Goal: Task Accomplishment & Management: Manage account settings

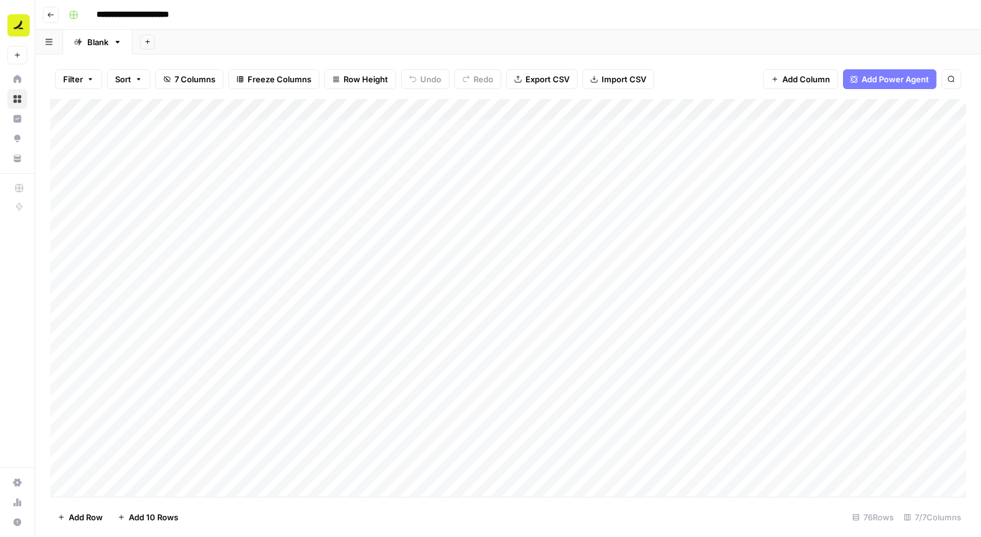
click at [45, 11] on button "Go back" at bounding box center [51, 15] width 16 height 16
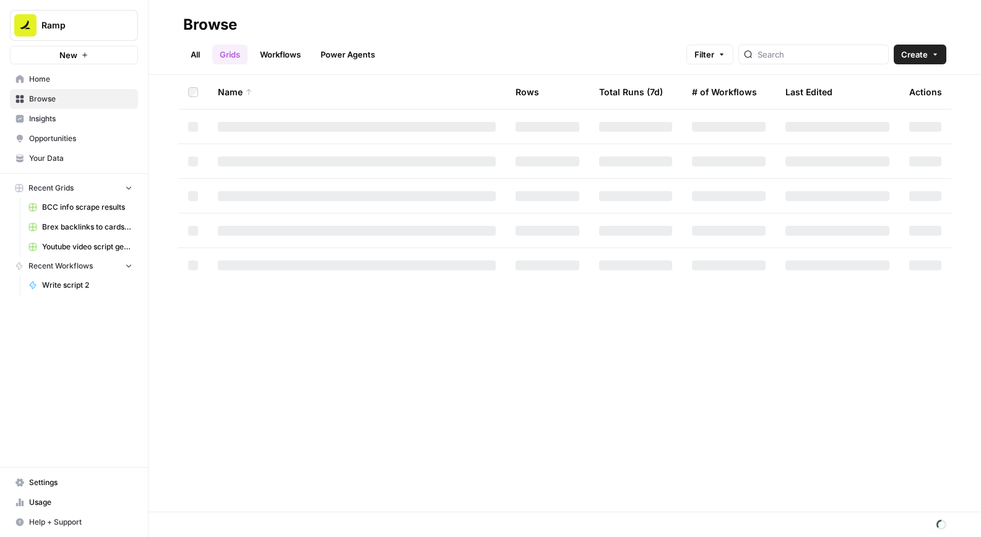
click at [280, 52] on link "Workflows" at bounding box center [281, 55] width 56 height 20
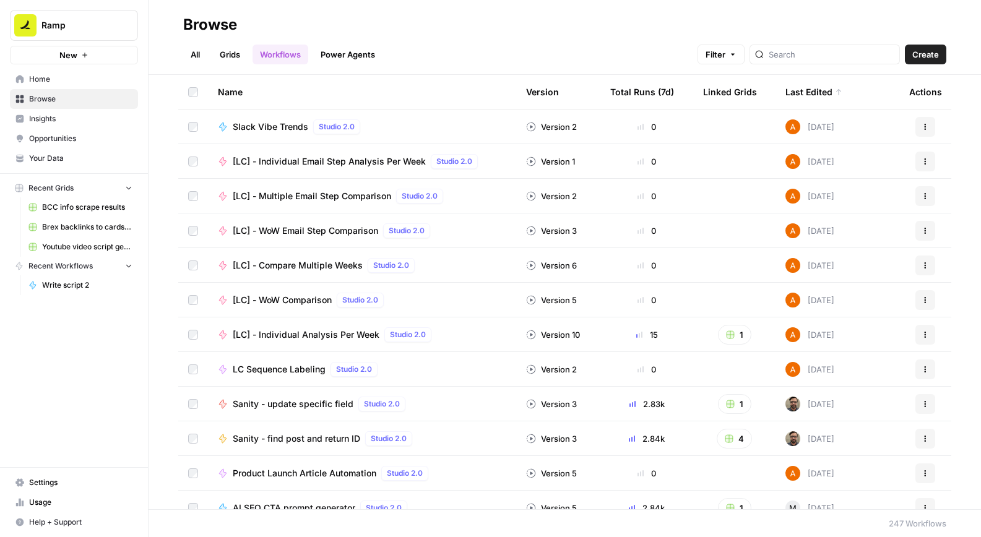
click at [799, 53] on div at bounding box center [825, 55] width 150 height 20
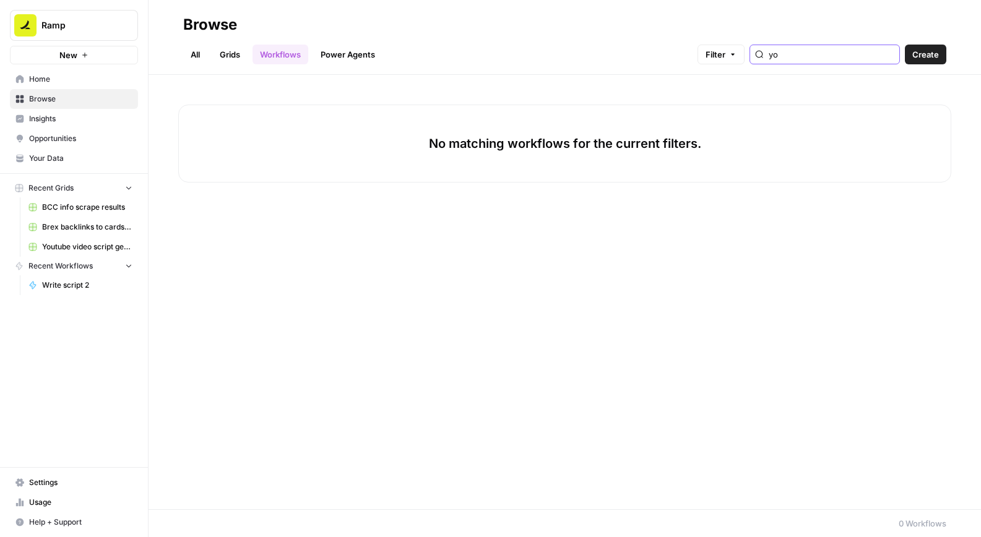
type input "y"
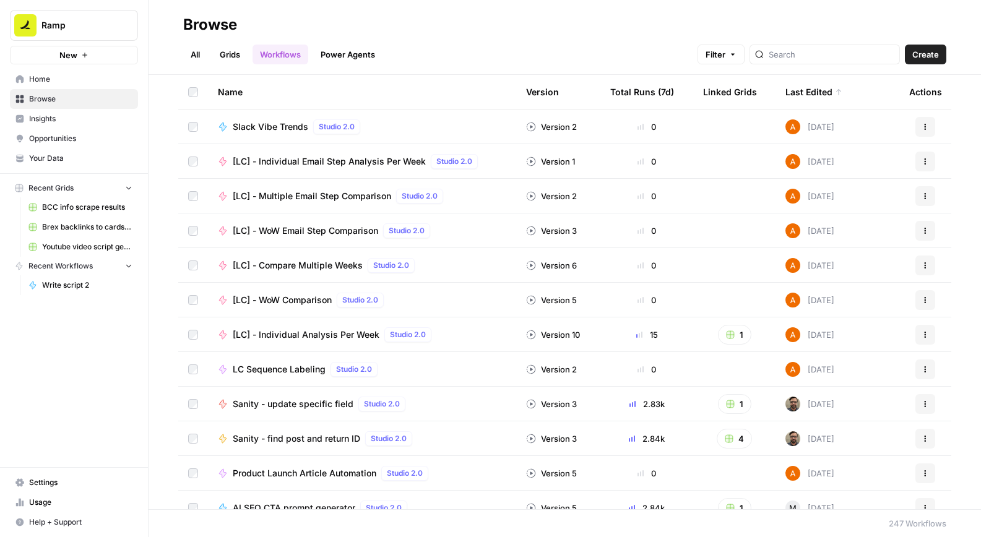
click at [233, 51] on link "Grids" at bounding box center [229, 55] width 35 height 20
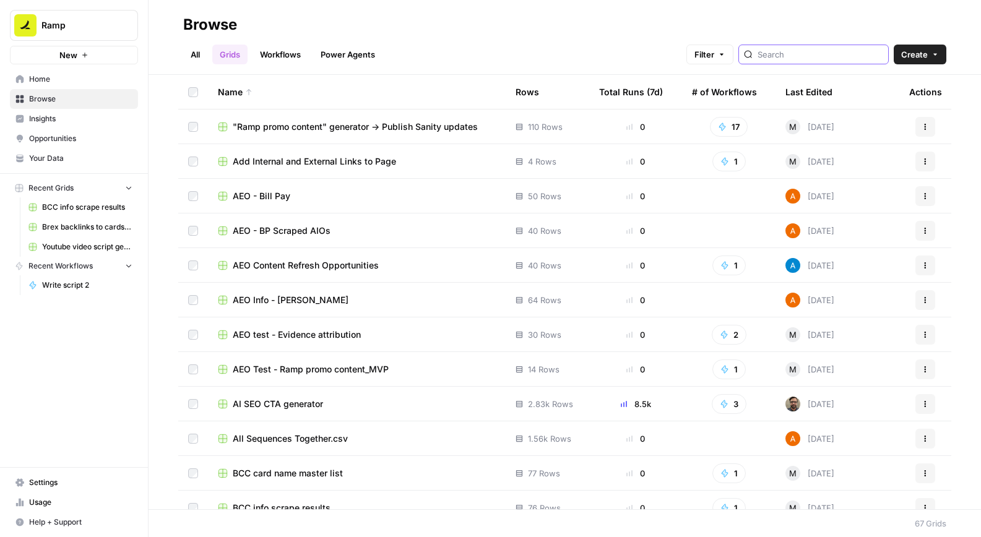
click at [797, 51] on input "search" at bounding box center [821, 54] width 126 height 12
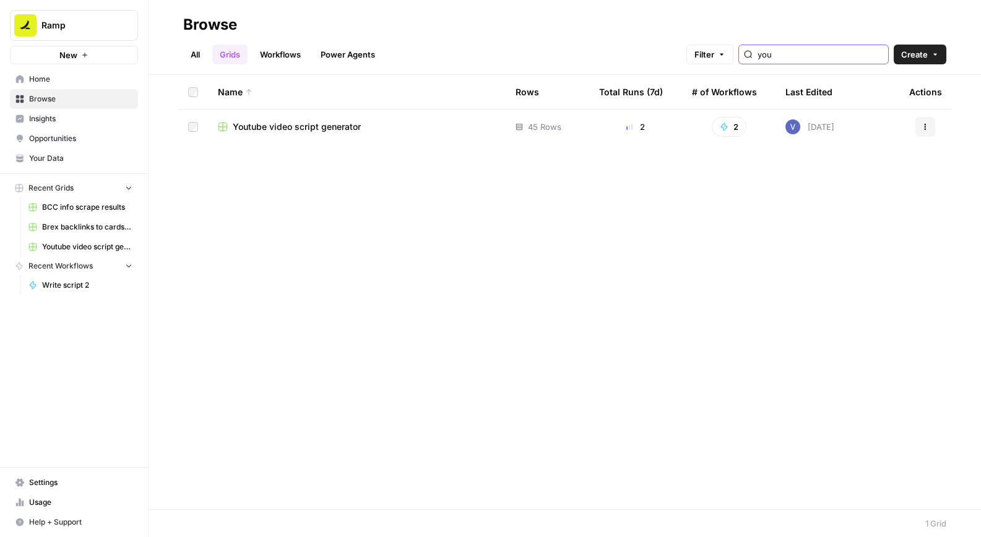
type input "you"
click at [354, 137] on td "Youtube video script generator" at bounding box center [357, 127] width 298 height 35
click at [343, 124] on span "Youtube video script generator" at bounding box center [297, 127] width 128 height 12
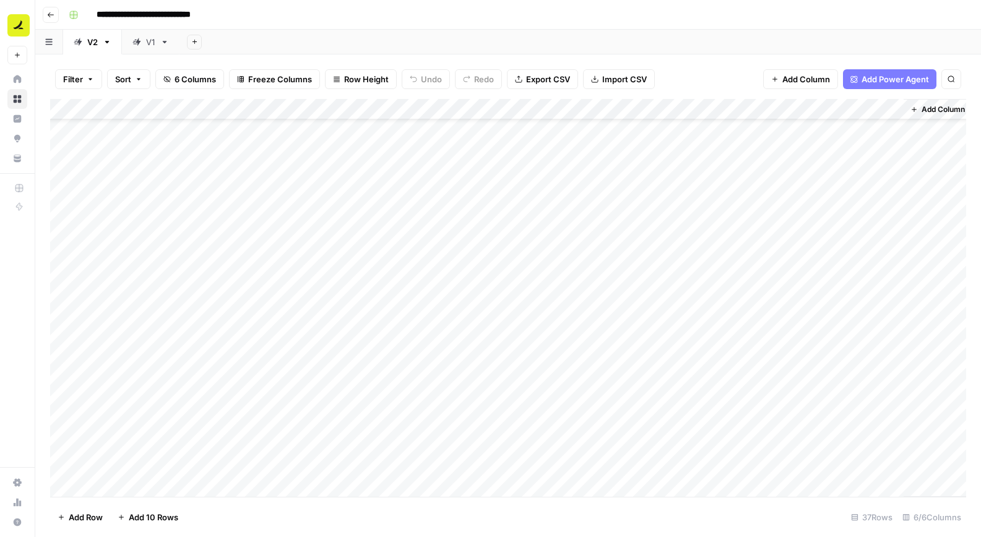
scroll to position [329, 0]
click at [373, 302] on div "Add Column" at bounding box center [508, 298] width 916 height 398
click at [373, 304] on input "text" at bounding box center [413, 308] width 126 height 12
type input "5"
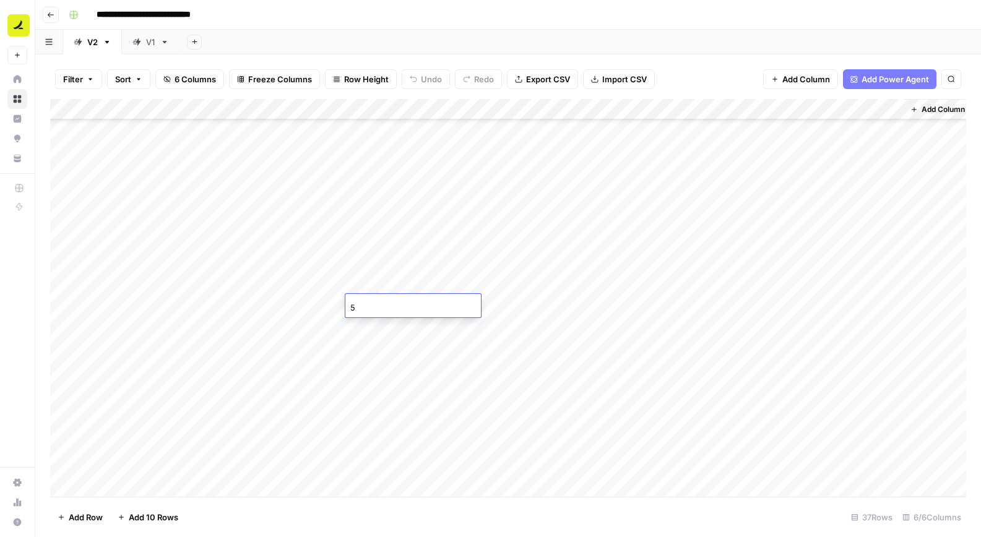
click at [485, 310] on div "Add Column" at bounding box center [508, 298] width 916 height 398
click at [508, 374] on div "No" at bounding box center [526, 377] width 124 height 22
click at [492, 377] on button "No" at bounding box center [487, 375] width 21 height 15
click at [622, 305] on div "Add Column" at bounding box center [508, 298] width 916 height 398
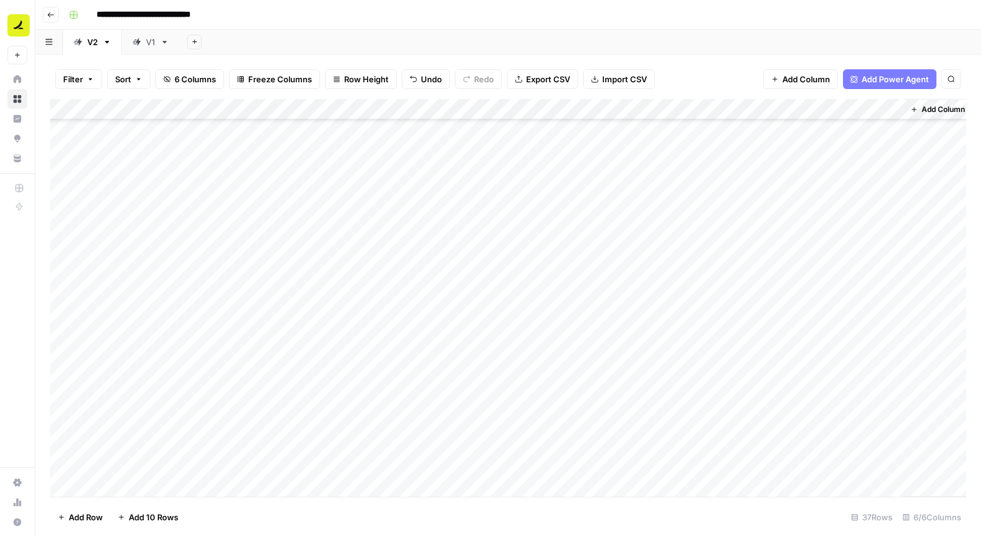
scroll to position [329, 6]
click at [725, 303] on div "Add Column" at bounding box center [508, 298] width 916 height 398
click at [882, 282] on div "Add Column" at bounding box center [508, 298] width 916 height 398
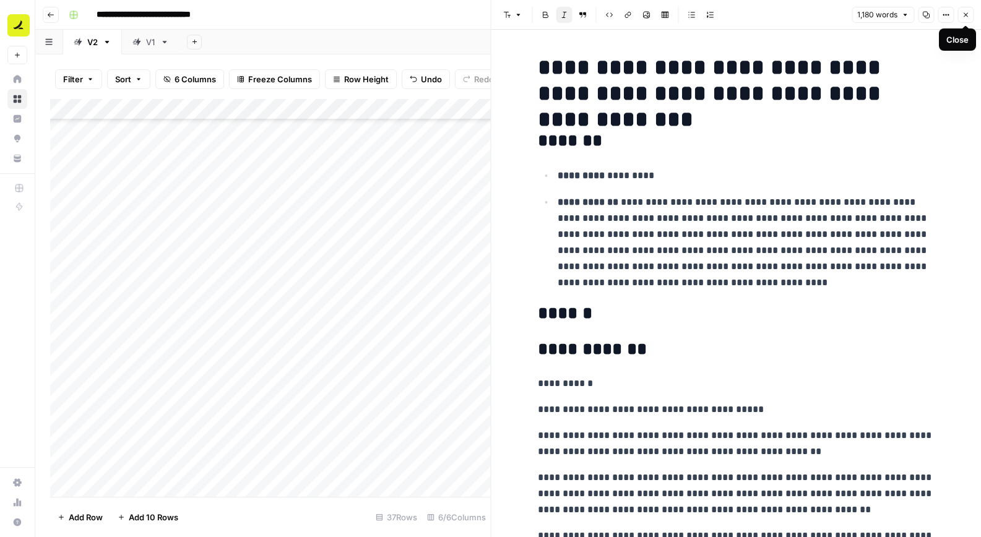
click at [963, 15] on icon "button" at bounding box center [965, 14] width 7 height 7
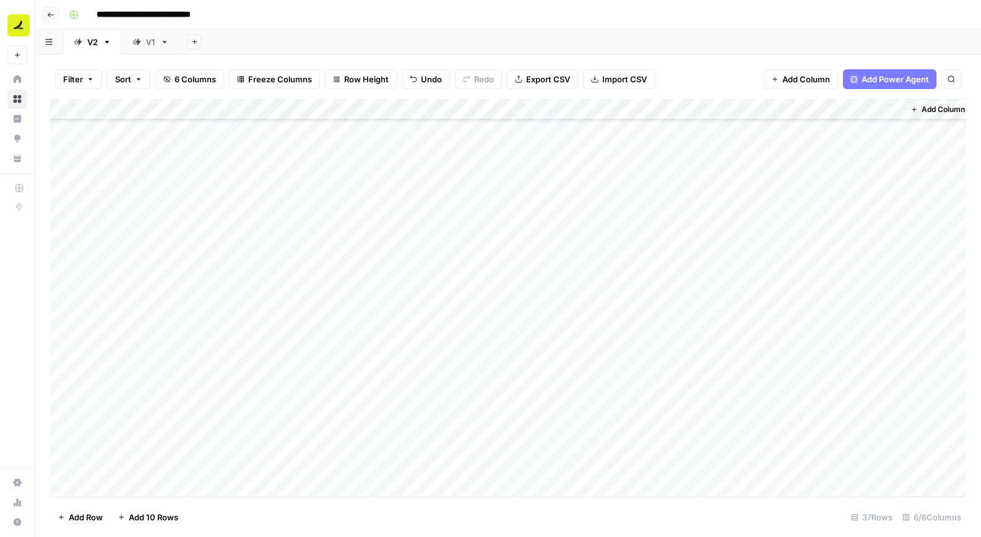
scroll to position [371, 6]
click at [760, 110] on div "Add Column" at bounding box center [508, 298] width 916 height 398
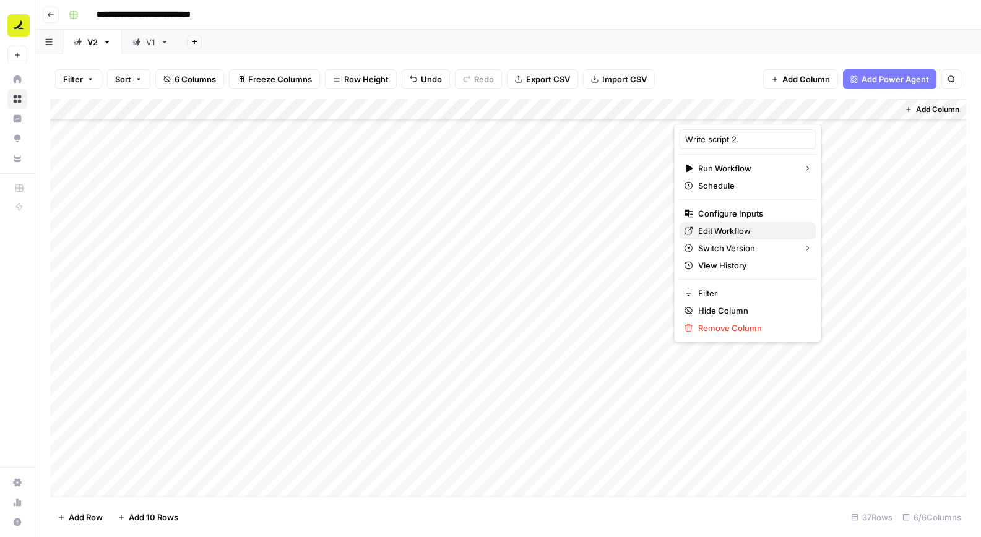
click at [741, 226] on span "Edit Workflow" at bounding box center [752, 231] width 108 height 12
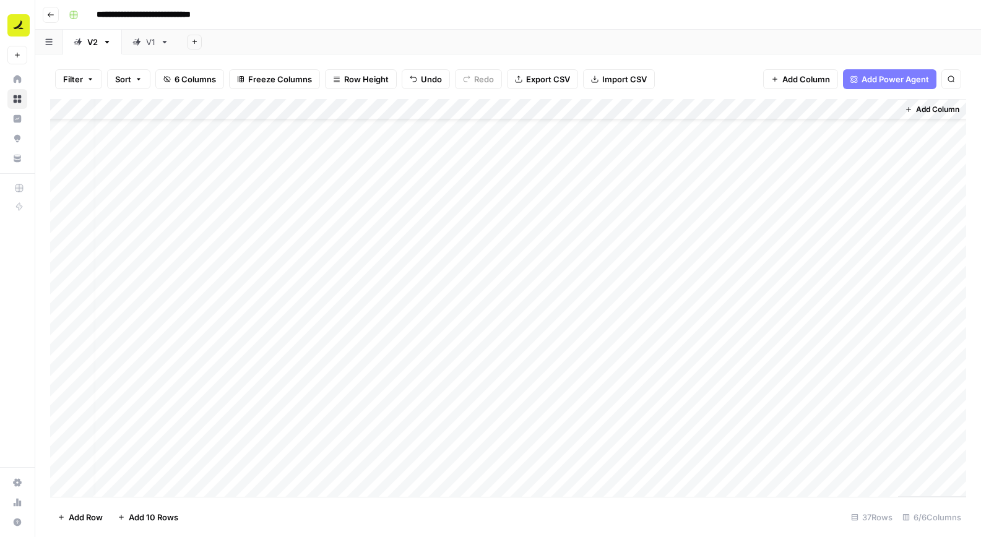
scroll to position [0, 6]
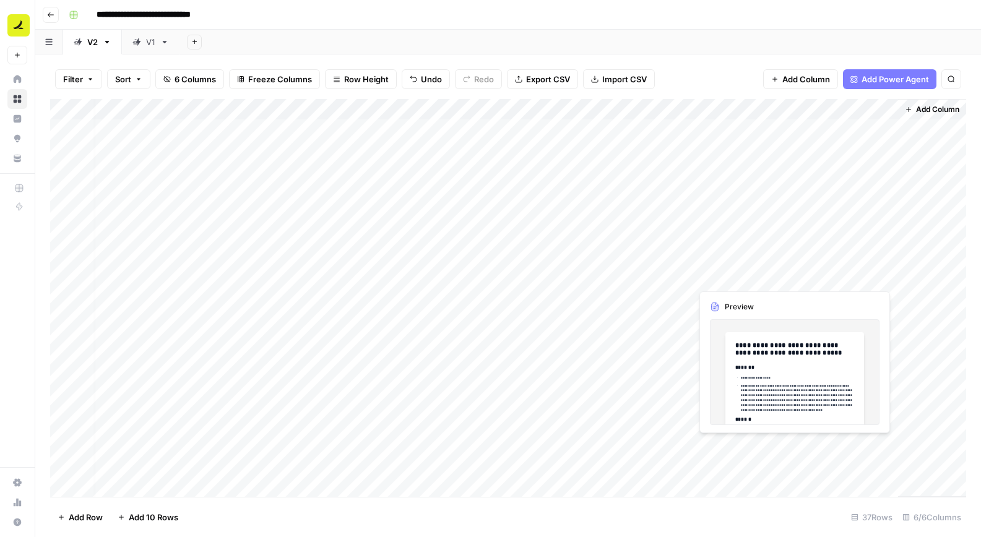
click at [815, 279] on div "Add Column" at bounding box center [508, 298] width 916 height 398
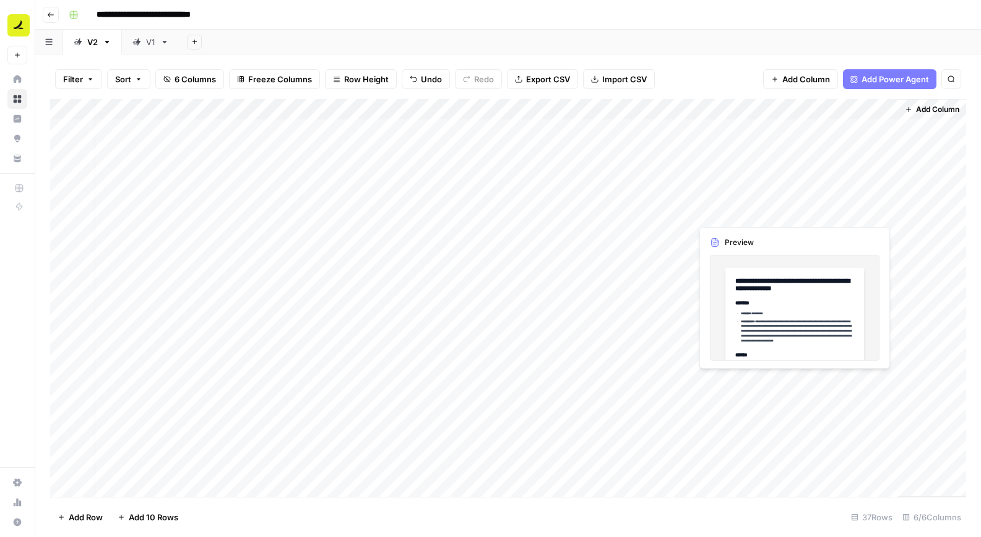
click at [837, 384] on div "Add Column" at bounding box center [508, 298] width 916 height 398
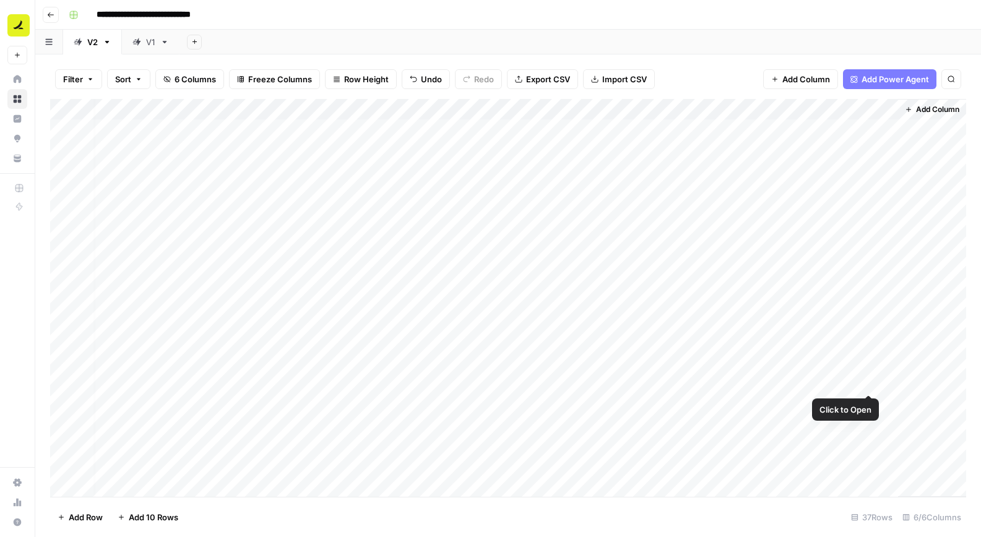
click at [869, 379] on div "Add Column" at bounding box center [508, 298] width 916 height 398
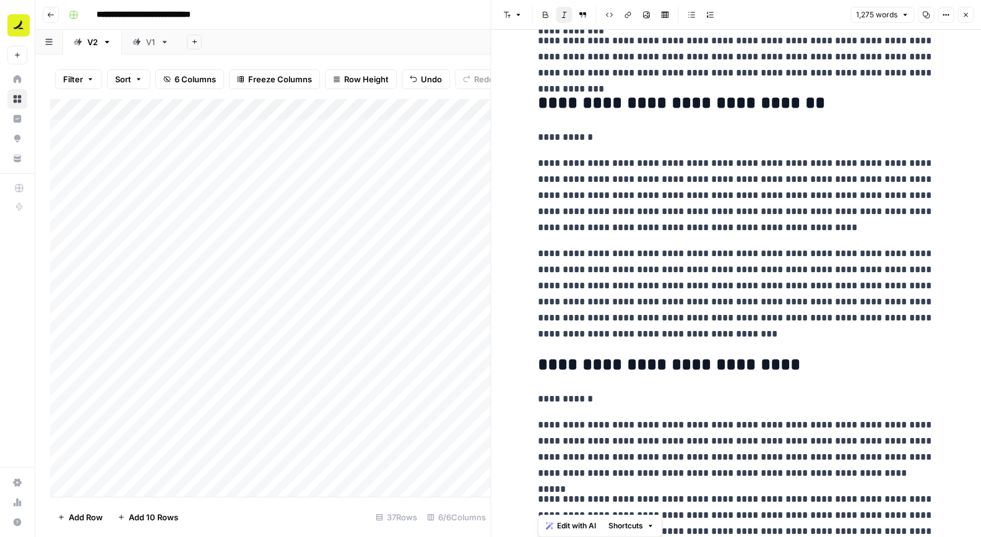
scroll to position [2056, 0]
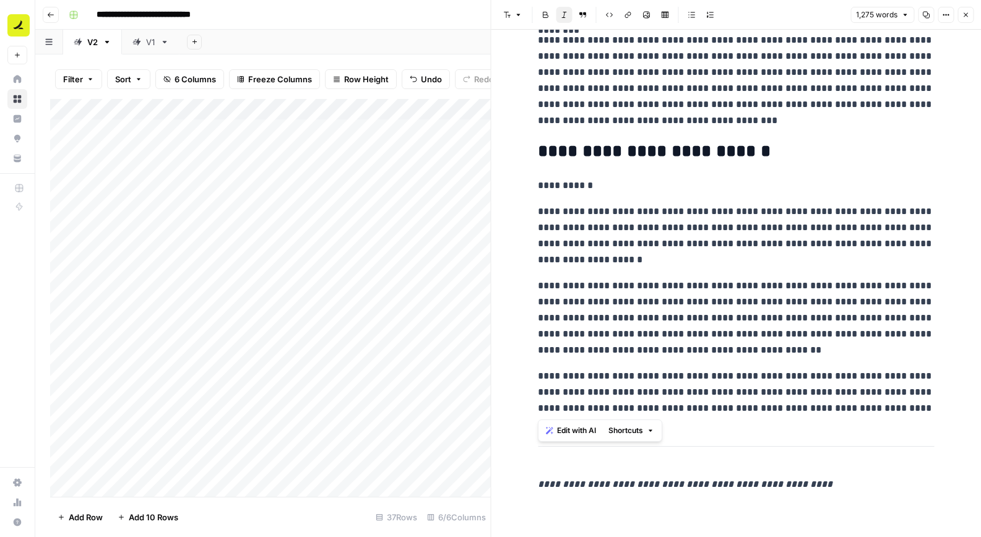
drag, startPoint x: 537, startPoint y: 67, endPoint x: 903, endPoint y: 422, distance: 510.6
copy div "**********"
click at [968, 15] on icon "button" at bounding box center [965, 14] width 7 height 7
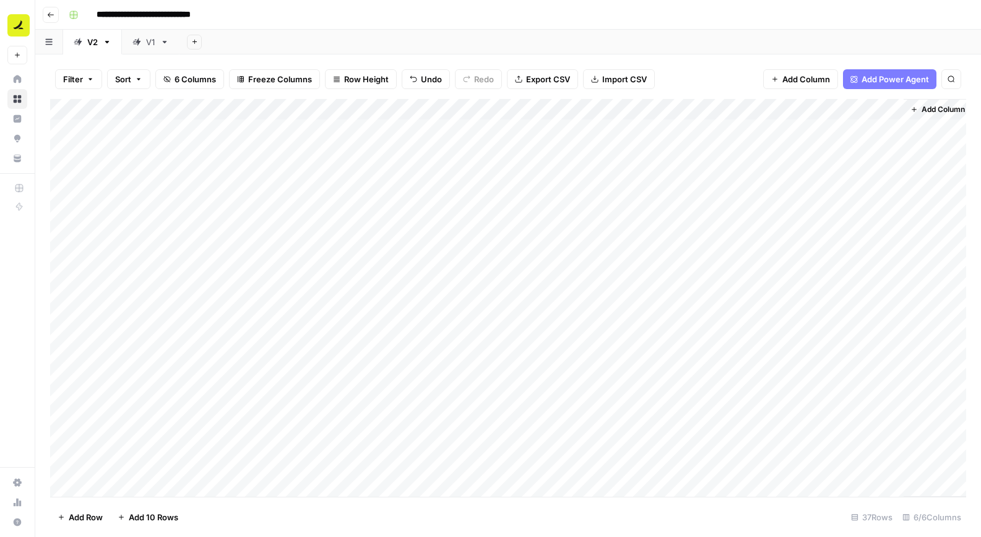
click at [54, 15] on icon "button" at bounding box center [50, 14] width 7 height 7
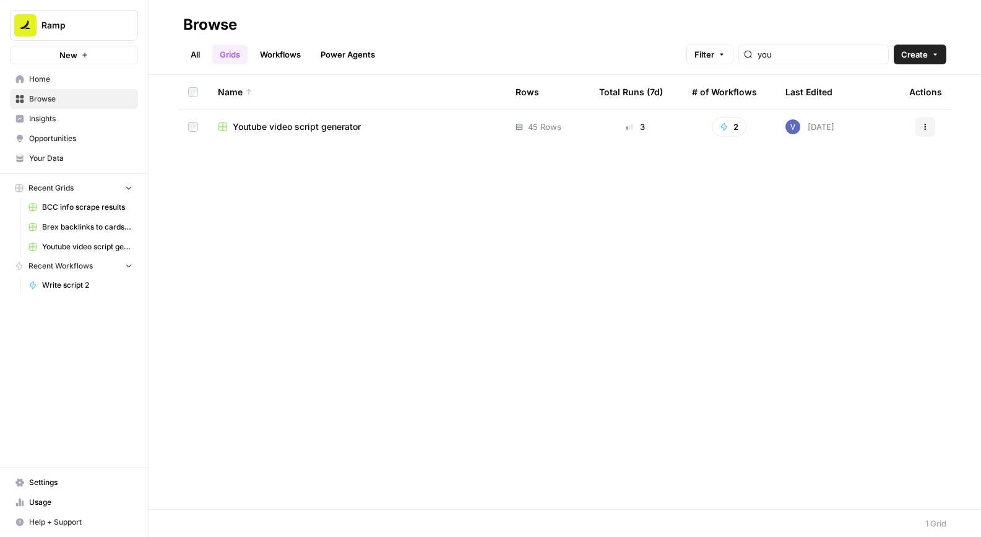
click at [432, 131] on div "Youtube video script generator" at bounding box center [357, 127] width 278 height 12
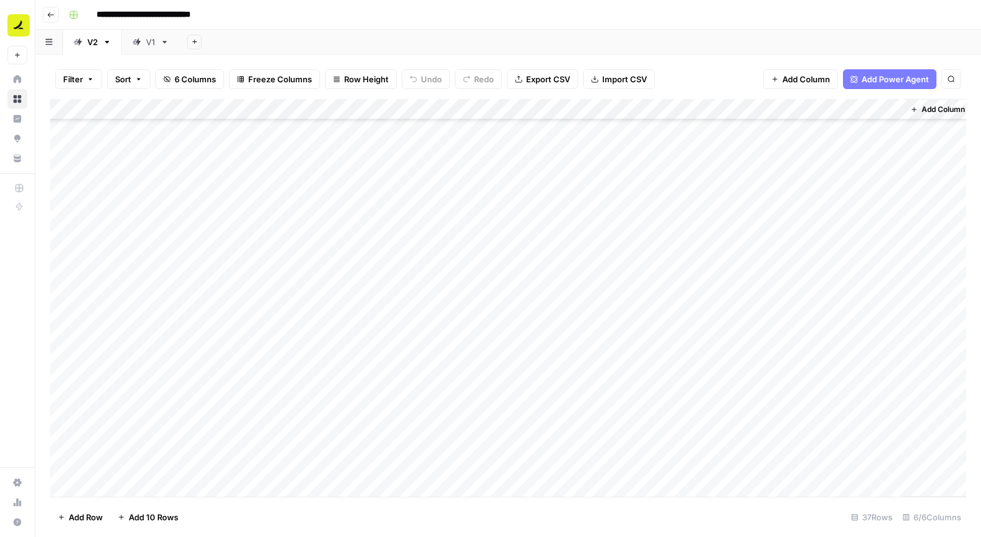
scroll to position [272, 0]
click at [889, 364] on div "Add Column" at bounding box center [508, 298] width 916 height 398
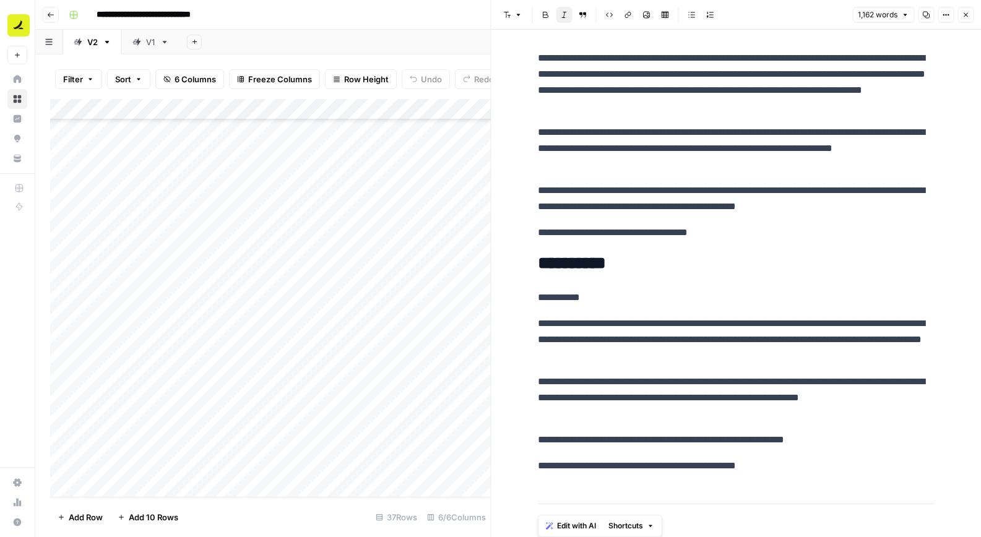
scroll to position [2352, 0]
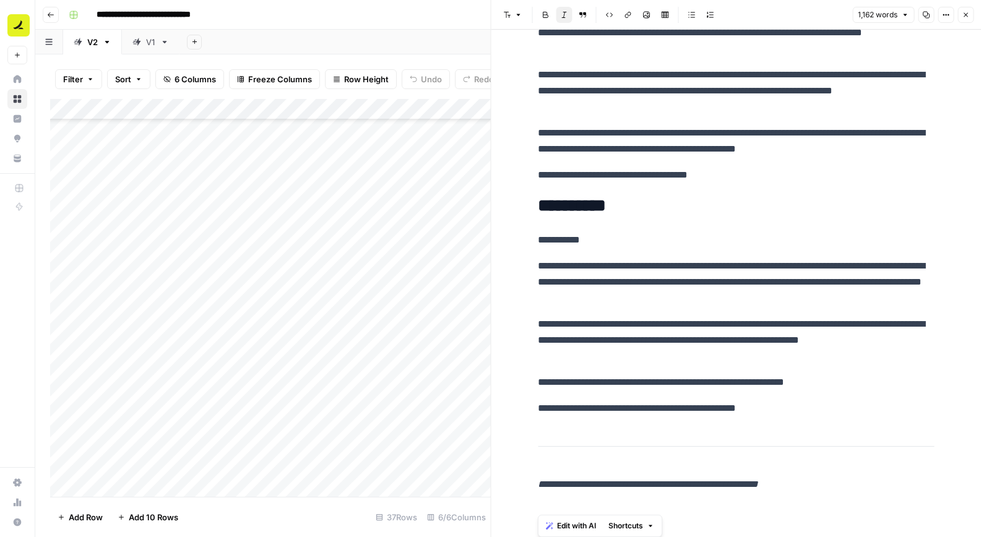
drag, startPoint x: 541, startPoint y: 66, endPoint x: 572, endPoint y: 552, distance: 486.5
click at [572, 537] on html "**********" at bounding box center [490, 268] width 981 height 537
copy div "**********"
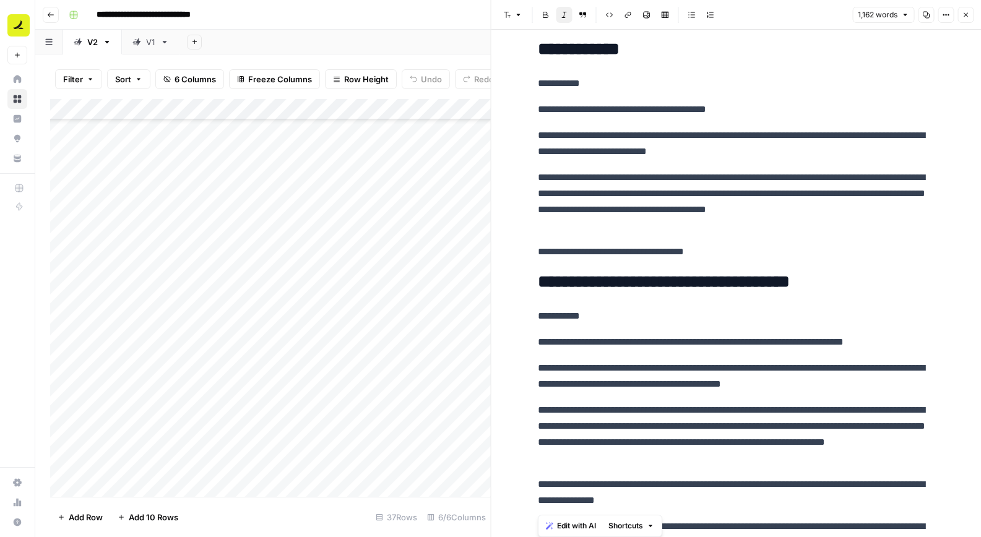
scroll to position [0, 0]
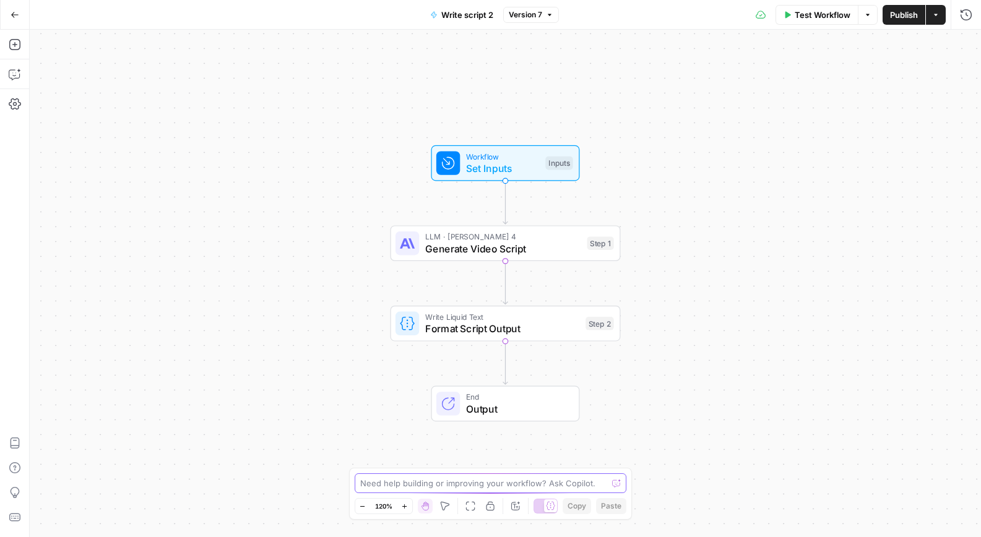
click at [374, 489] on textarea at bounding box center [484, 483] width 248 height 12
click at [556, 252] on span "Generate Video Script" at bounding box center [503, 248] width 156 height 15
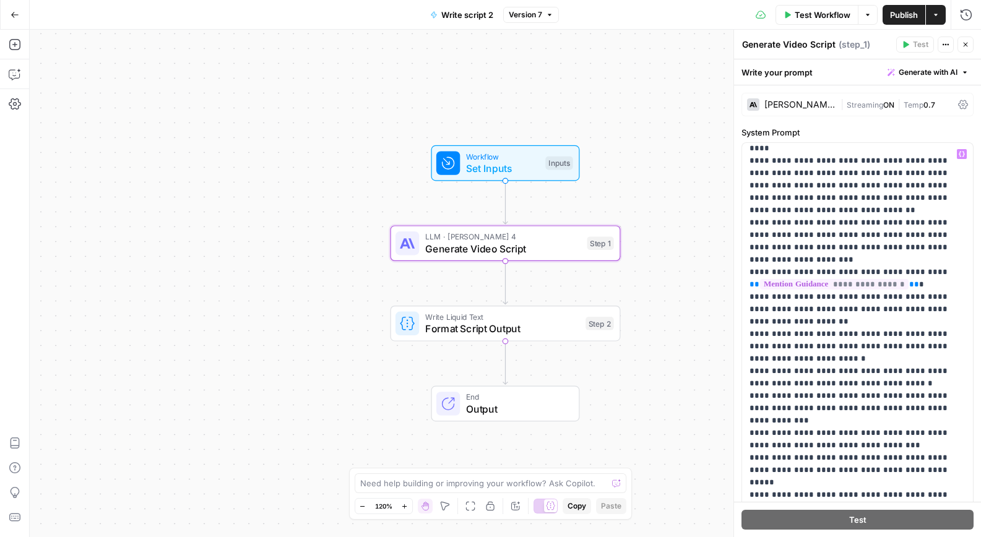
scroll to position [767, 0]
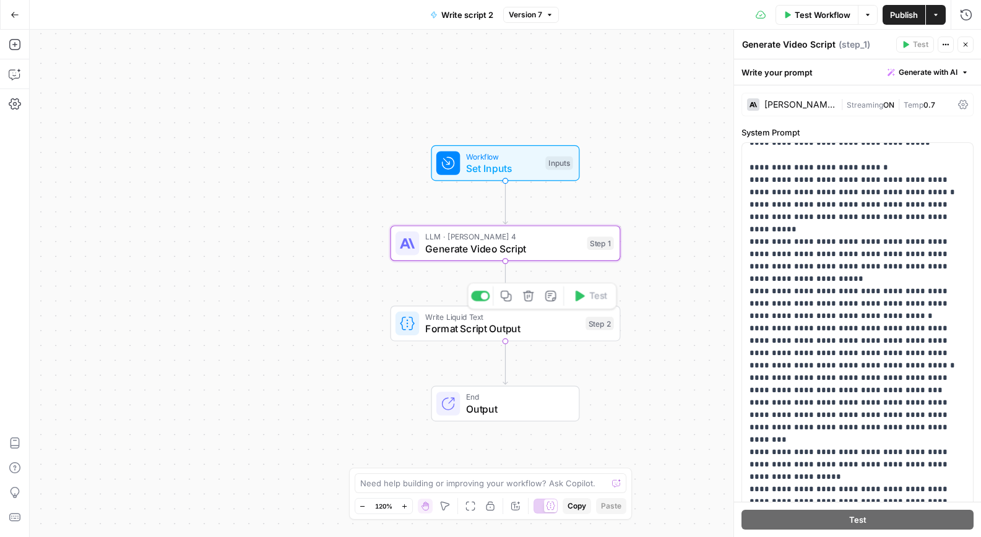
click at [536, 314] on span "Write Liquid Text" at bounding box center [502, 317] width 155 height 12
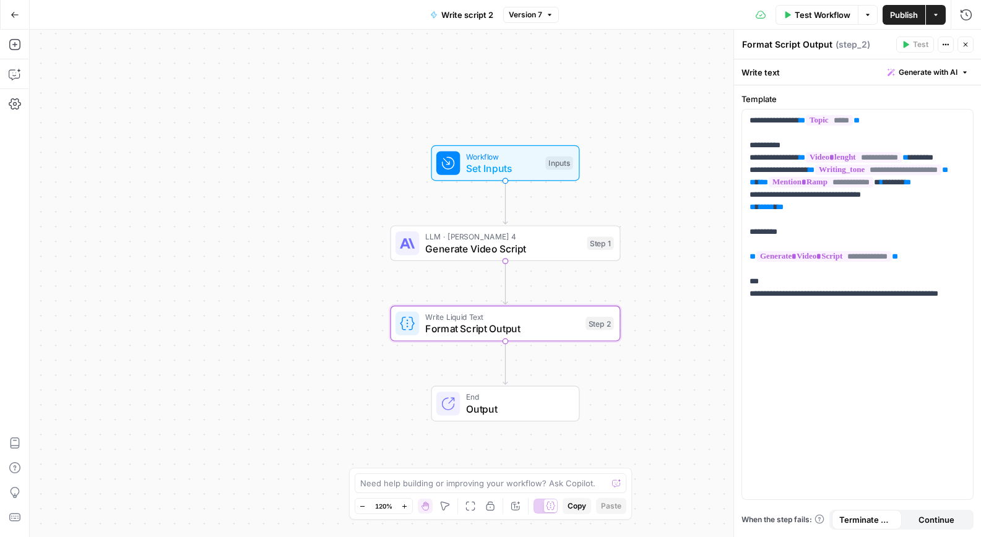
click at [15, 19] on button "Go Back" at bounding box center [15, 15] width 22 height 22
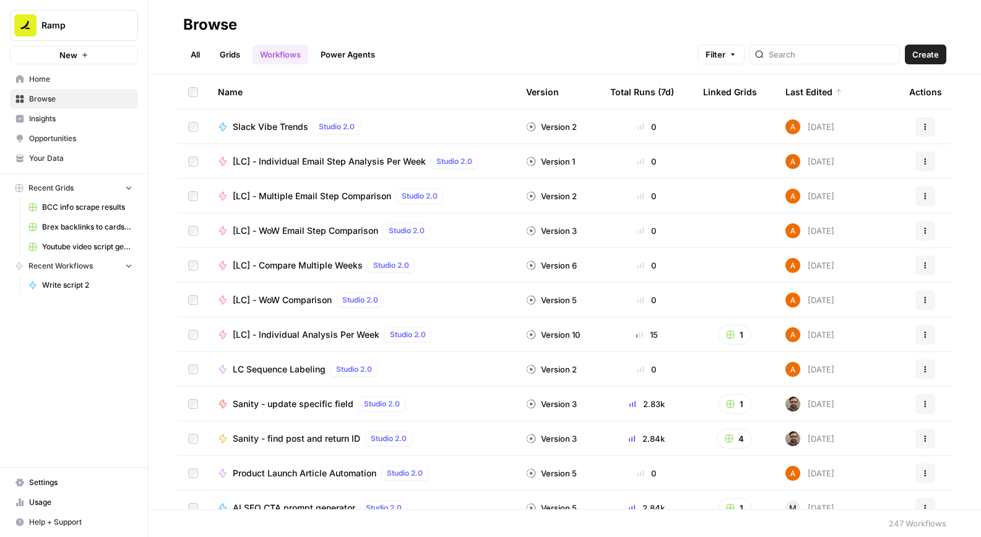
click at [90, 491] on link "Settings" at bounding box center [74, 483] width 128 height 20
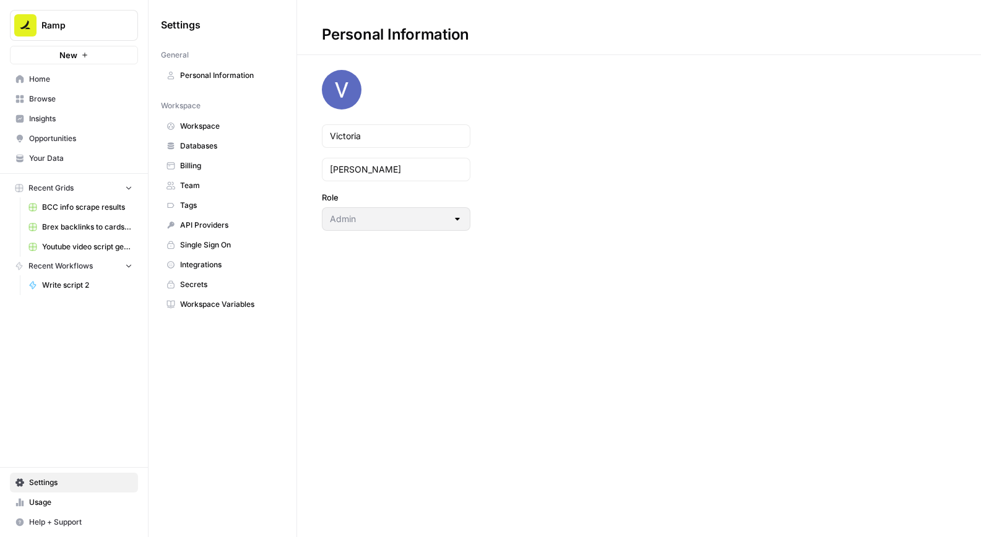
click at [232, 179] on link "Team" at bounding box center [222, 186] width 123 height 20
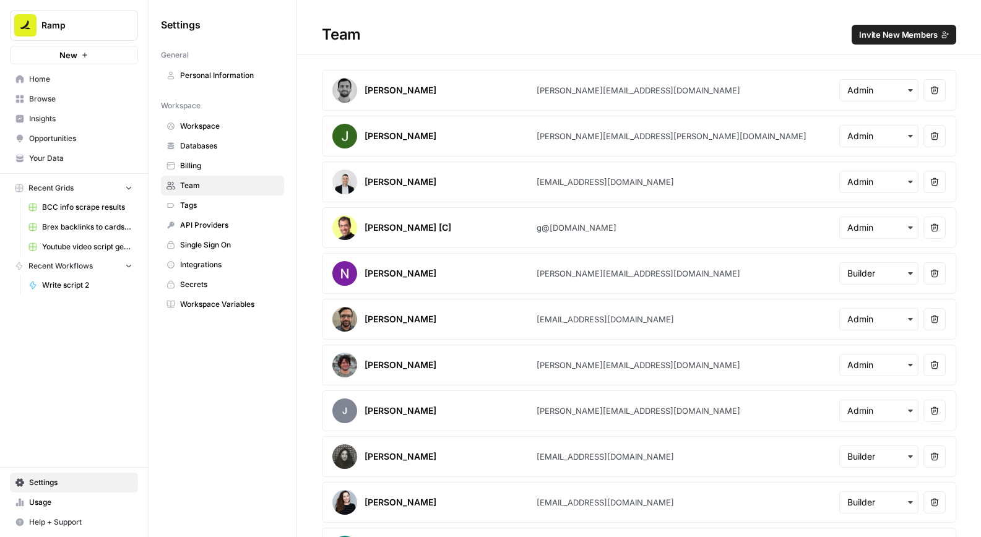
click at [881, 40] on span "Invite New Members" at bounding box center [898, 34] width 79 height 12
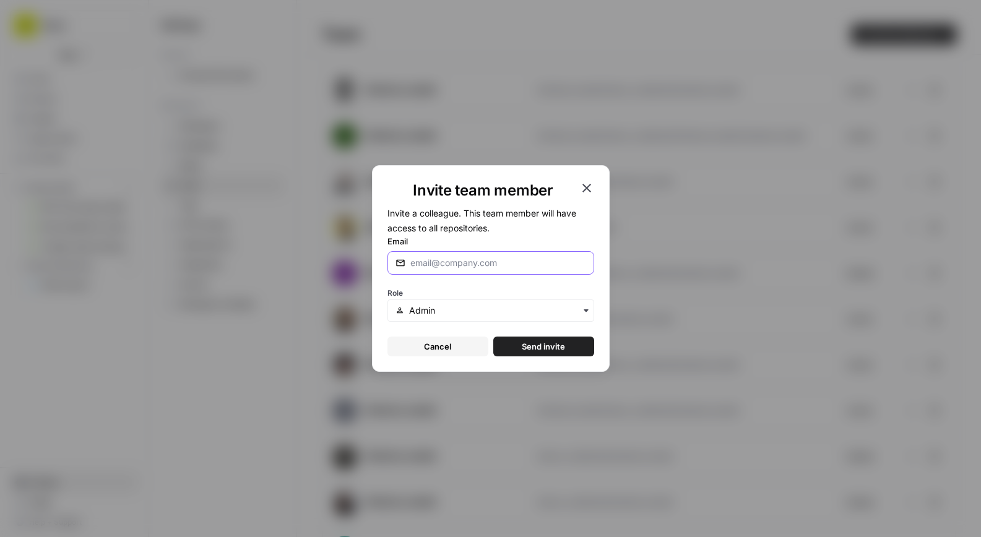
click at [464, 269] on input "Email" at bounding box center [499, 263] width 176 height 12
paste input "ilana.slutsky@ramp.com"
type input "ilana.slutsky@ramp.com"
click at [521, 292] on div "Role" at bounding box center [491, 303] width 207 height 37
click at [520, 309] on input "text" at bounding box center [497, 311] width 176 height 12
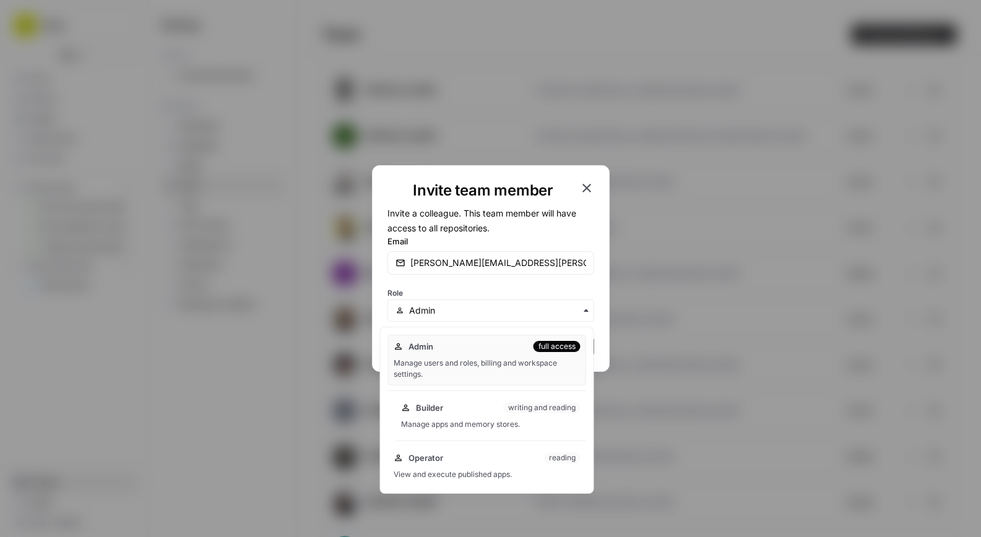
click at [498, 414] on div "Builder writing and reading Manage apps and memory stores." at bounding box center [491, 416] width 191 height 40
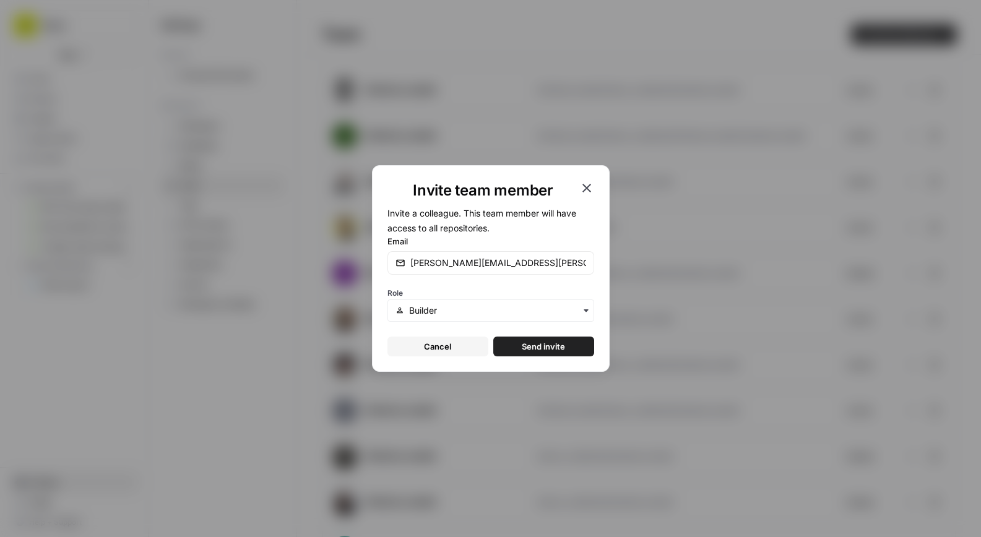
click at [531, 343] on span "Send invite" at bounding box center [543, 347] width 43 height 12
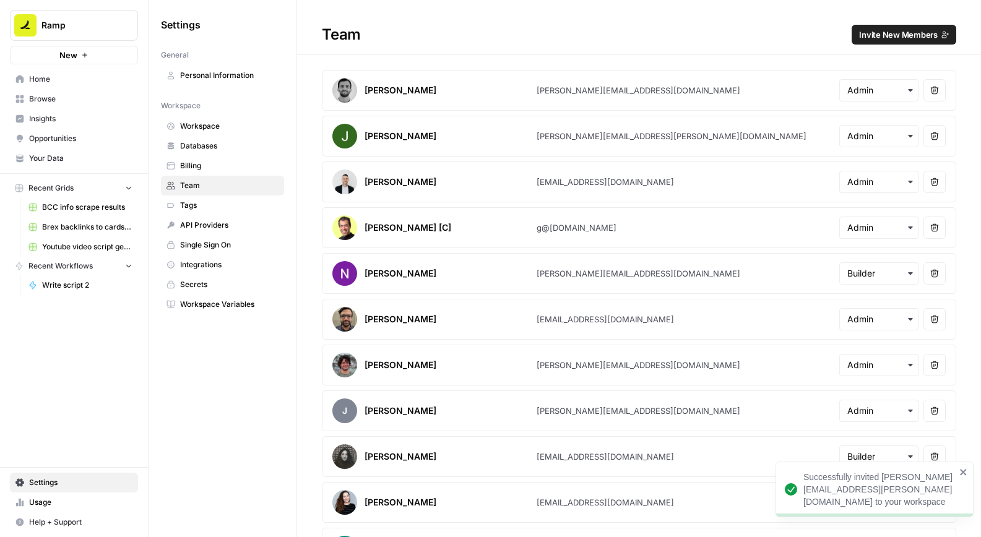
click at [892, 43] on button "Invite New Members" at bounding box center [904, 35] width 105 height 20
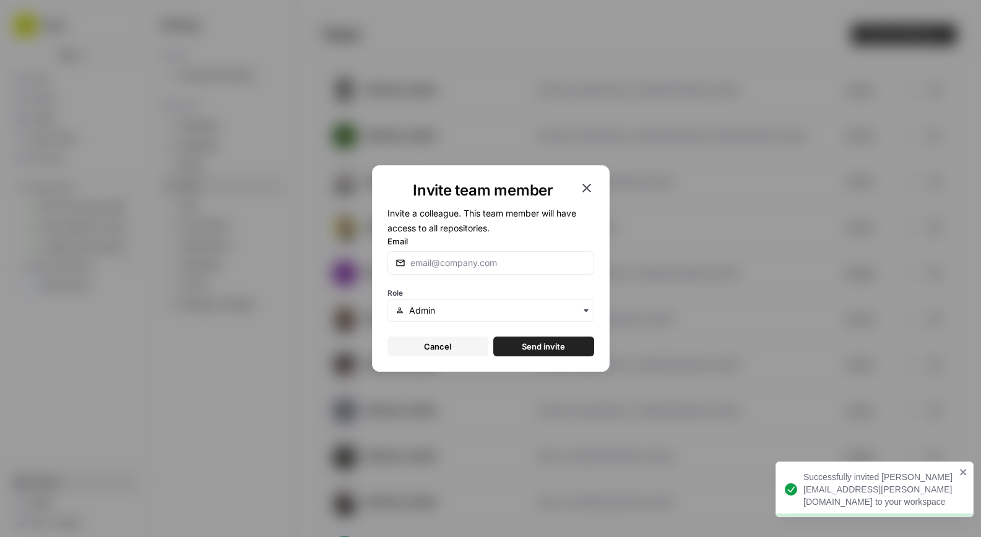
click at [489, 274] on div at bounding box center [491, 263] width 207 height 24
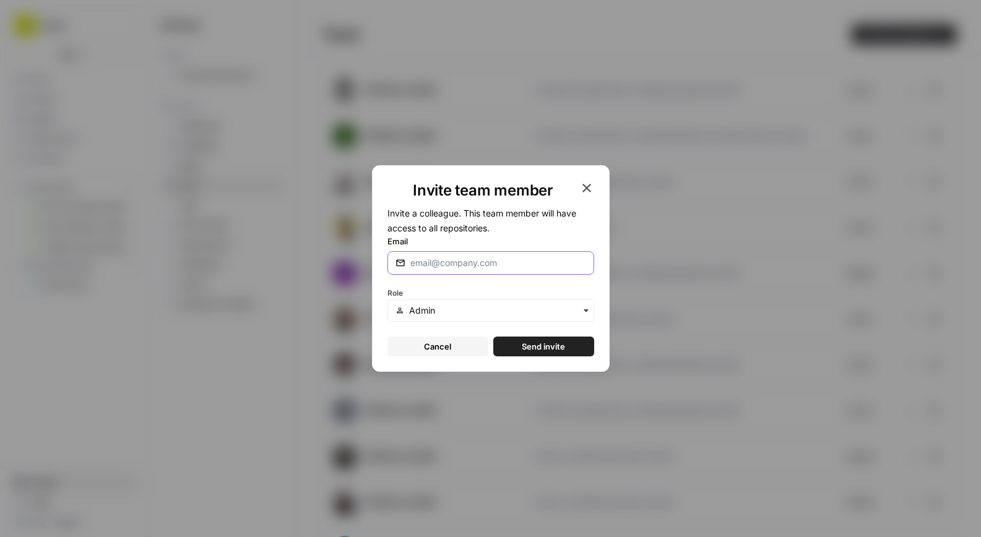
paste input "barrese@ramp.com"
type input "barrese@ramp.com"
click at [490, 287] on div "Role" at bounding box center [491, 303] width 207 height 37
click at [529, 339] on button "Send invite" at bounding box center [544, 347] width 101 height 20
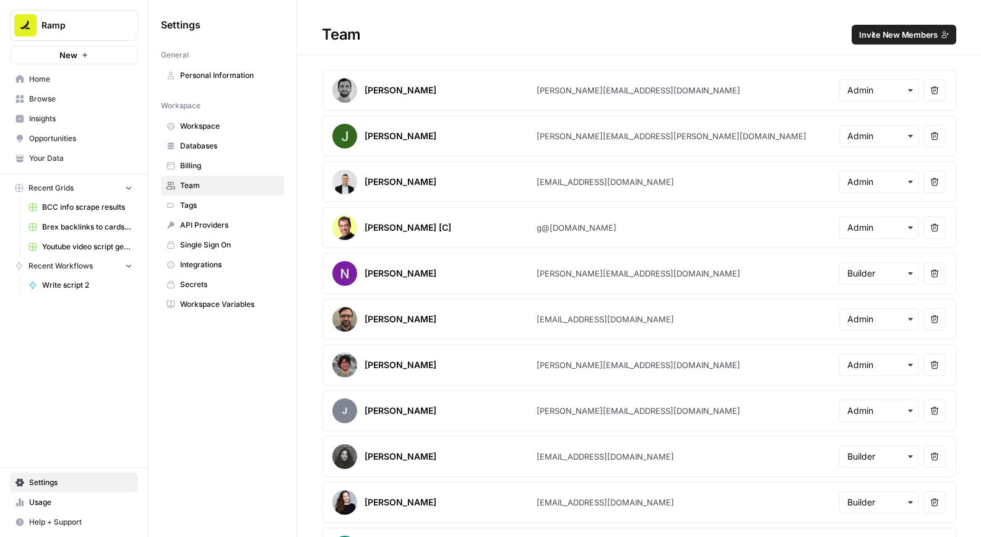
click at [95, 79] on span "Home" at bounding box center [80, 79] width 103 height 11
